Goal: Information Seeking & Learning: Learn about a topic

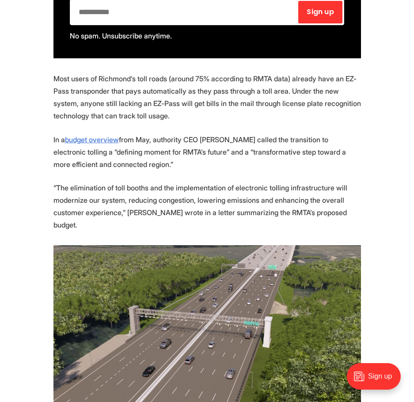
scroll to position [619, 0]
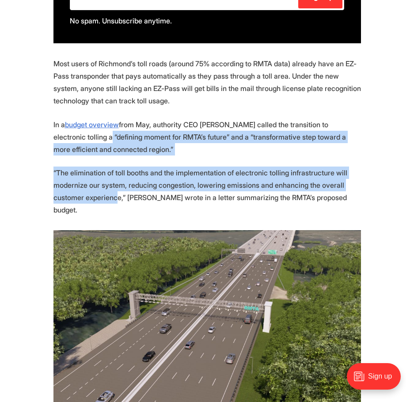
drag, startPoint x: 69, startPoint y: 143, endPoint x: 114, endPoint y: 194, distance: 67.9
click at [114, 194] on p "“The elimination of toll booths and the implementation of electronic tolling in…" at bounding box center [207, 192] width 308 height 50
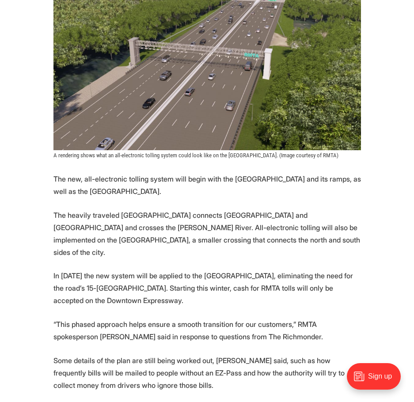
scroll to position [884, 0]
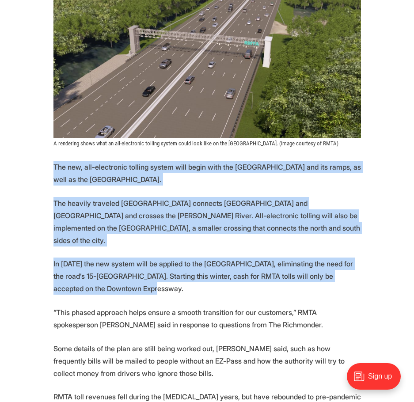
drag, startPoint x: 52, startPoint y: 149, endPoint x: 109, endPoint y: 275, distance: 138.1
click at [109, 275] on section "More automation is coming to [GEOGRAPHIC_DATA]’s tolled expressway system. Star…" at bounding box center [207, 264] width 414 height 1451
drag, startPoint x: 109, startPoint y: 275, endPoint x: 73, endPoint y: 159, distance: 121.2
click at [73, 159] on section "More automation is coming to [GEOGRAPHIC_DATA]’s tolled expressway system. Star…" at bounding box center [207, 264] width 414 height 1451
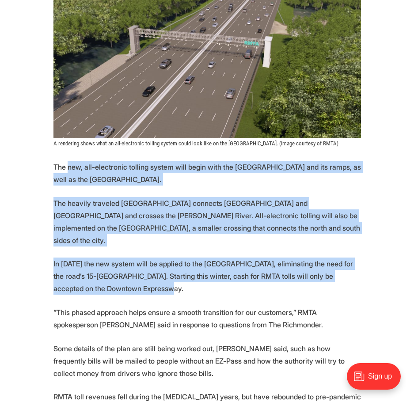
click at [73, 161] on p "The new, all-electronic tolling system will begin with the [GEOGRAPHIC_DATA] an…" at bounding box center [207, 173] width 308 height 25
drag, startPoint x: 73, startPoint y: 159, endPoint x: 153, endPoint y: 259, distance: 128.0
click at [153, 259] on section "More automation is coming to [GEOGRAPHIC_DATA]’s tolled expressway system. Star…" at bounding box center [207, 264] width 414 height 1451
click at [153, 259] on p "In [DATE] the new system will be applied to the [GEOGRAPHIC_DATA], eliminating …" at bounding box center [207, 276] width 308 height 37
drag, startPoint x: 153, startPoint y: 259, endPoint x: 61, endPoint y: 154, distance: 139.7
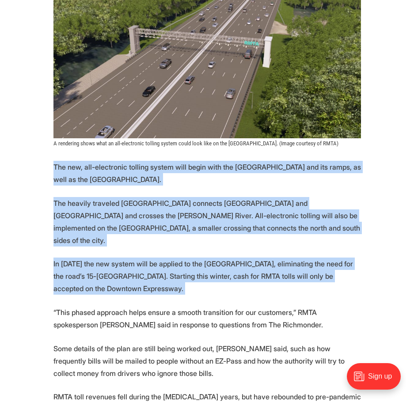
click at [61, 154] on section "More automation is coming to [GEOGRAPHIC_DATA]’s tolled expressway system. Star…" at bounding box center [207, 264] width 414 height 1451
click at [61, 161] on p "The new, all-electronic tolling system will begin with the [GEOGRAPHIC_DATA] an…" at bounding box center [207, 173] width 308 height 25
drag, startPoint x: 61, startPoint y: 154, endPoint x: 164, endPoint y: 260, distance: 147.8
click at [164, 260] on section "More automation is coming to [GEOGRAPHIC_DATA]’s tolled expressway system. Star…" at bounding box center [207, 264] width 414 height 1451
click at [164, 260] on p "In [DATE] the new system will be applied to the [GEOGRAPHIC_DATA], eliminating …" at bounding box center [207, 276] width 308 height 37
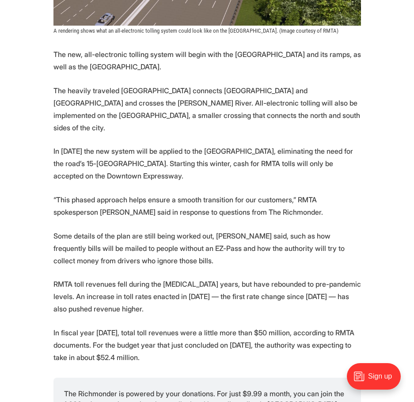
scroll to position [1017, 0]
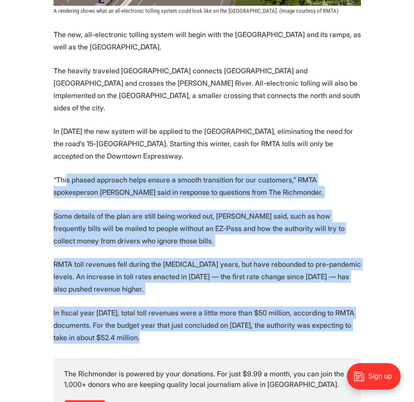
drag, startPoint x: 66, startPoint y: 148, endPoint x: 216, endPoint y: 310, distance: 220.2
click at [216, 310] on section "More automation is coming to [GEOGRAPHIC_DATA]’s tolled expressway system. Star…" at bounding box center [207, 131] width 414 height 1451
click at [216, 310] on p "In fiscal year [DATE], total toll revenues were a little more than $50 million,…" at bounding box center [207, 325] width 308 height 37
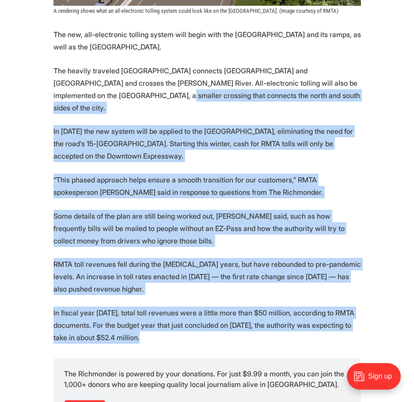
drag, startPoint x: 216, startPoint y: 310, endPoint x: 82, endPoint y: 80, distance: 266.4
click at [82, 80] on section "More automation is coming to [GEOGRAPHIC_DATA]’s tolled expressway system. Star…" at bounding box center [207, 131] width 414 height 1451
click at [82, 80] on p "The heavily traveled [GEOGRAPHIC_DATA] connects [GEOGRAPHIC_DATA] and [GEOGRAPH…" at bounding box center [207, 90] width 308 height 50
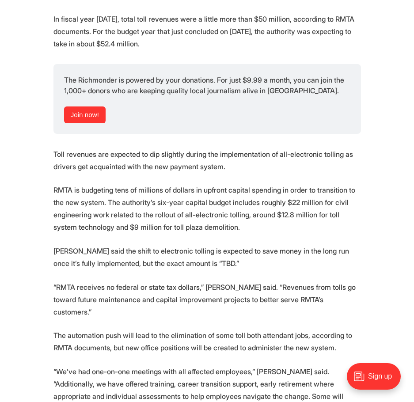
scroll to position [1326, 0]
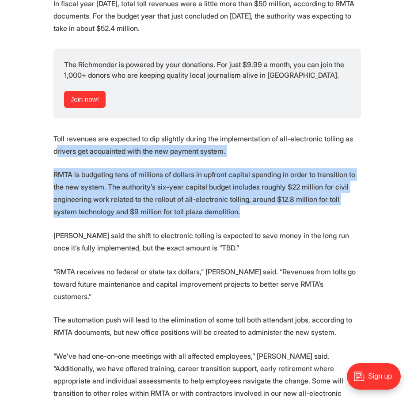
drag, startPoint x: 55, startPoint y: 126, endPoint x: 234, endPoint y: 194, distance: 191.4
click at [234, 194] on p "RMTA is budgeting tens of millions of dollars in upfront capital spending in or…" at bounding box center [207, 193] width 308 height 50
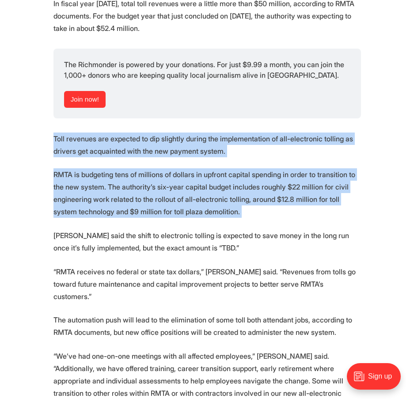
drag, startPoint x: 234, startPoint y: 194, endPoint x: 44, endPoint y: 117, distance: 205.0
drag, startPoint x: 44, startPoint y: 117, endPoint x: 185, endPoint y: 195, distance: 160.9
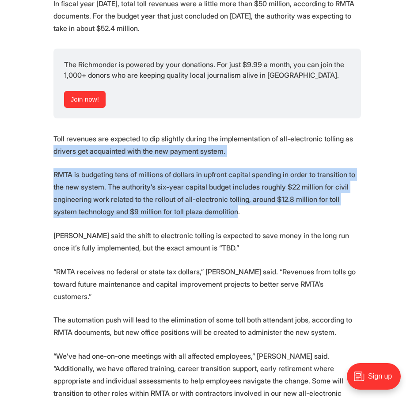
drag, startPoint x: 185, startPoint y: 195, endPoint x: 42, endPoint y: 126, distance: 158.3
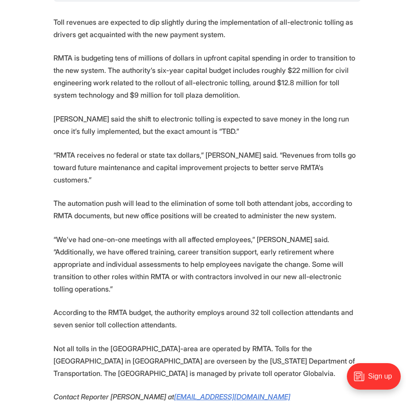
scroll to position [1459, 0]
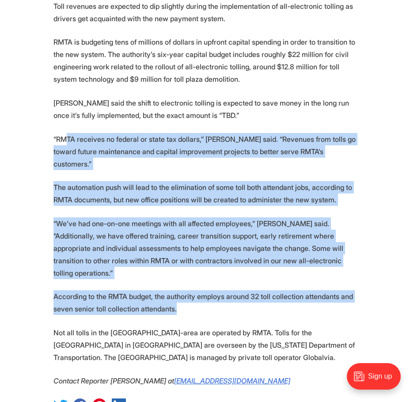
drag, startPoint x: 68, startPoint y: 116, endPoint x: 209, endPoint y: 260, distance: 201.9
click at [209, 290] on p "According to the RMTA budget, the authority employs around 32 toll collection a…" at bounding box center [207, 302] width 308 height 25
drag, startPoint x: 209, startPoint y: 260, endPoint x: 65, endPoint y: 118, distance: 203.2
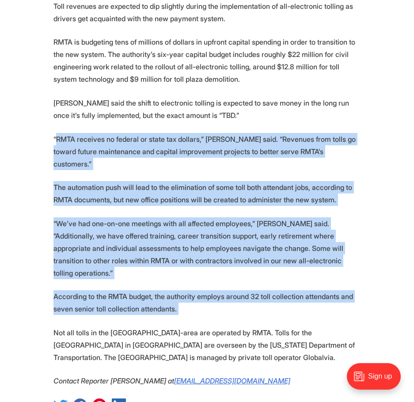
click at [64, 133] on p "“RMTA receives no federal or state tax dollars,” [PERSON_NAME] said. “Revenues …" at bounding box center [207, 151] width 308 height 37
drag, startPoint x: 47, startPoint y: 113, endPoint x: 225, endPoint y: 259, distance: 230.5
click at [225, 290] on p "According to the RMTA budget, the authority employs around 32 toll collection a…" at bounding box center [207, 302] width 308 height 25
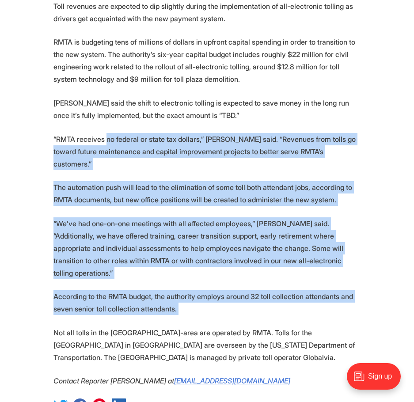
drag, startPoint x: 225, startPoint y: 259, endPoint x: 109, endPoint y: 114, distance: 185.5
click at [109, 133] on p "“RMTA receives no federal or state tax dollars,” [PERSON_NAME] said. “Revenues …" at bounding box center [207, 151] width 308 height 37
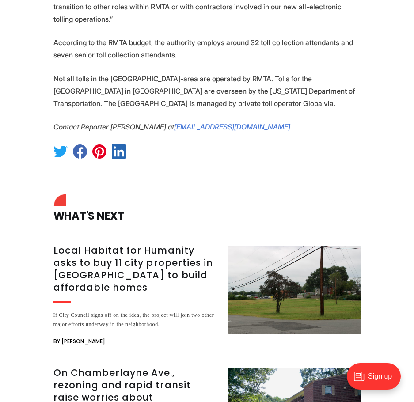
scroll to position [1812, 0]
